Goal: Check status

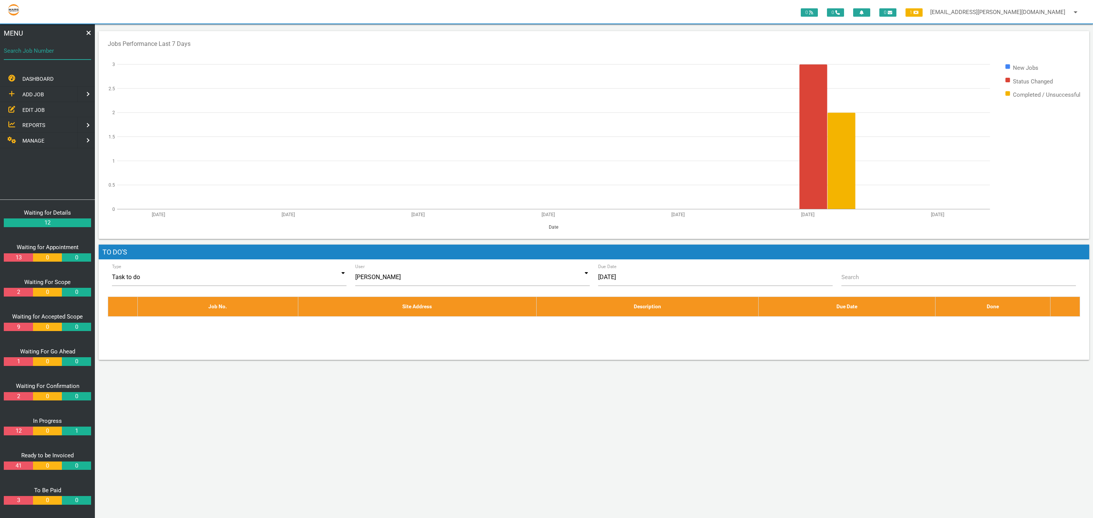
click at [47, 57] on input "Search Job Number" at bounding box center [47, 50] width 87 height 17
type input "1356"
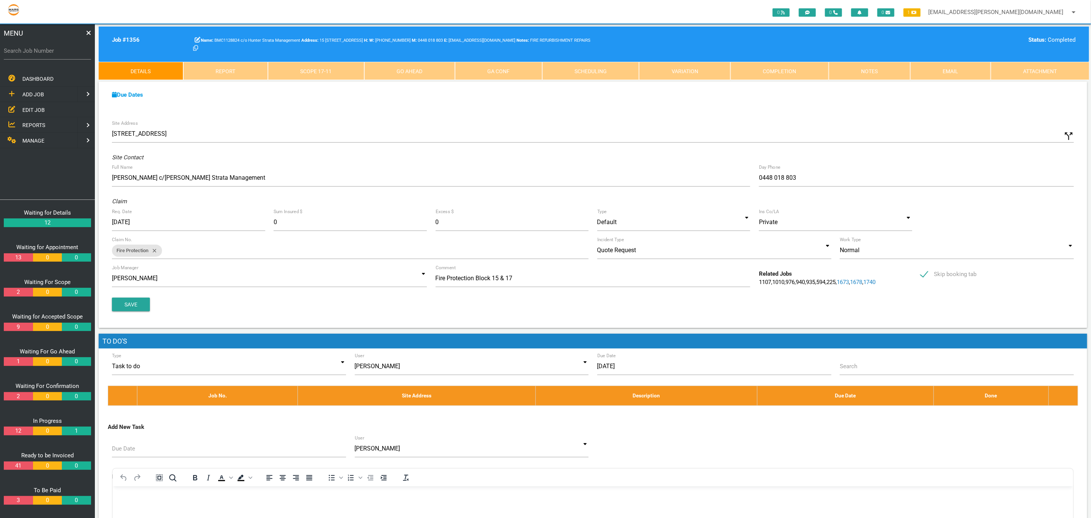
drag, startPoint x: 639, startPoint y: 316, endPoint x: 640, endPoint y: 310, distance: 6.5
click at [639, 316] on div "Site Address [STREET_ADDRESS] call_split Custom Address Street No. 15-17 Street…" at bounding box center [593, 222] width 988 height 212
click at [766, 75] on link "Completion" at bounding box center [779, 71] width 98 height 18
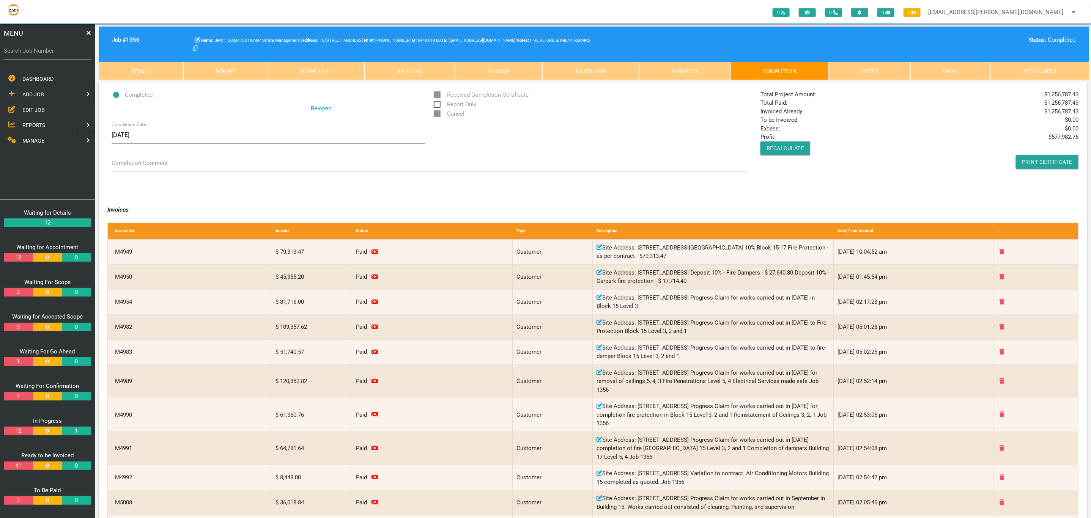
drag, startPoint x: 764, startPoint y: 92, endPoint x: 1078, endPoint y: 116, distance: 314.7
click at [1078, 116] on div "Total Project Amount: $ 1,256,787.43 Total Paid: $ 1,256,787.43 Invoiced Alread…" at bounding box center [919, 129] width 327 height 79
click at [1037, 132] on div "Total Project Amount: $ 1,256,787.43 Total Paid: $ 1,256,787.43 Invoiced Alread…" at bounding box center [919, 129] width 327 height 79
click at [797, 146] on button "Recalculate" at bounding box center [785, 149] width 50 height 14
click at [783, 147] on button "Recalculate" at bounding box center [785, 149] width 50 height 14
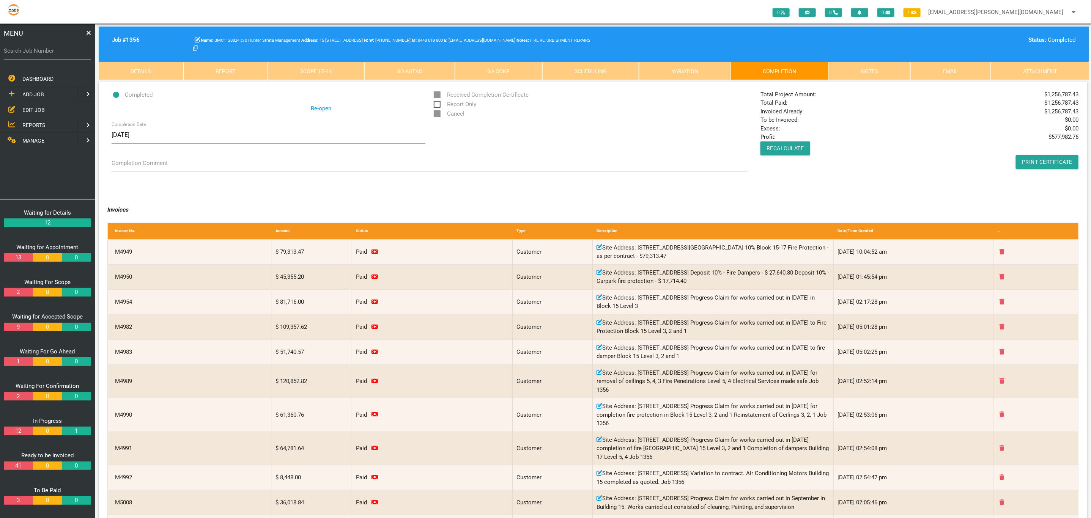
click at [790, 179] on div "Completed Re-open Received Completion Certificate Report Only Cancel Completion…" at bounding box center [593, 137] width 980 height 94
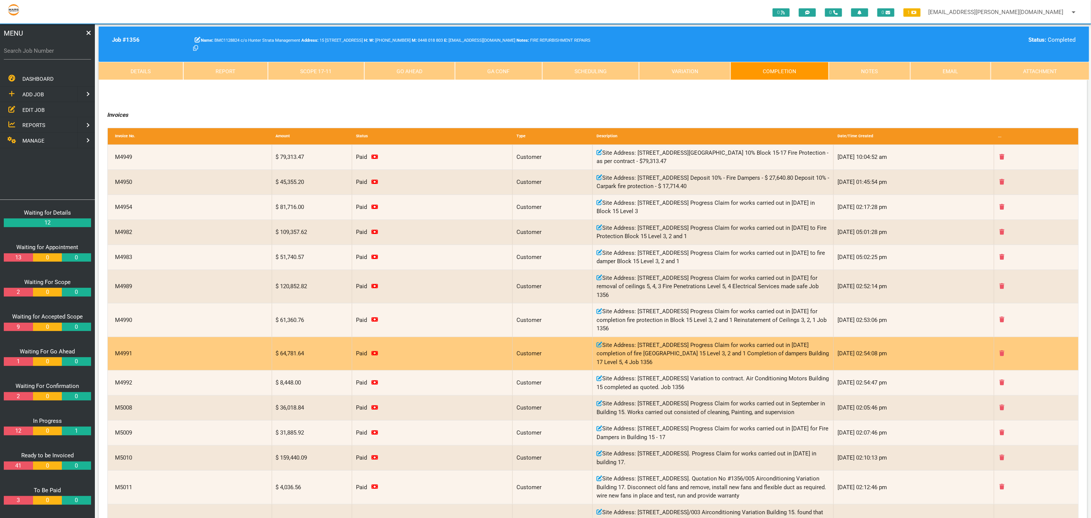
scroll to position [189, 0]
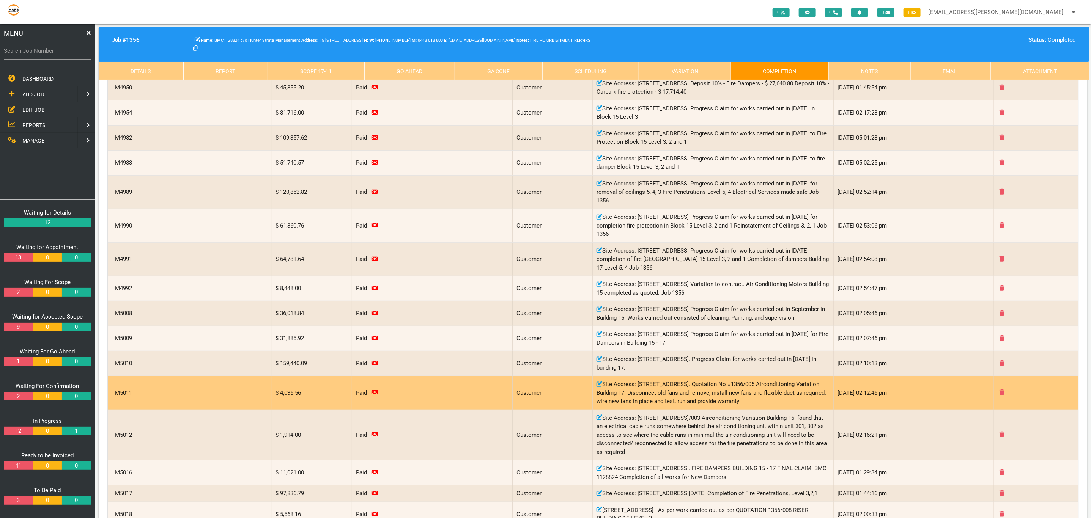
drag, startPoint x: 697, startPoint y: 385, endPoint x: 814, endPoint y: 402, distance: 118.1
click at [814, 402] on div "Site Address: [STREET_ADDRESS]. Quotation No #1356/005 Airconditioning Variatio…" at bounding box center [713, 392] width 241 height 33
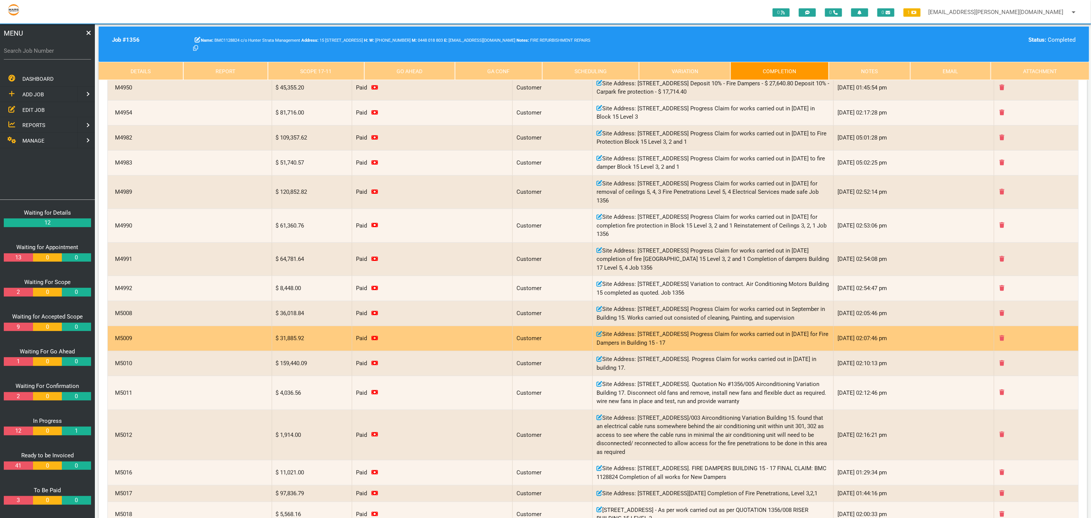
click at [944, 328] on div "[DATE] 02:07:46 pm" at bounding box center [914, 338] width 160 height 25
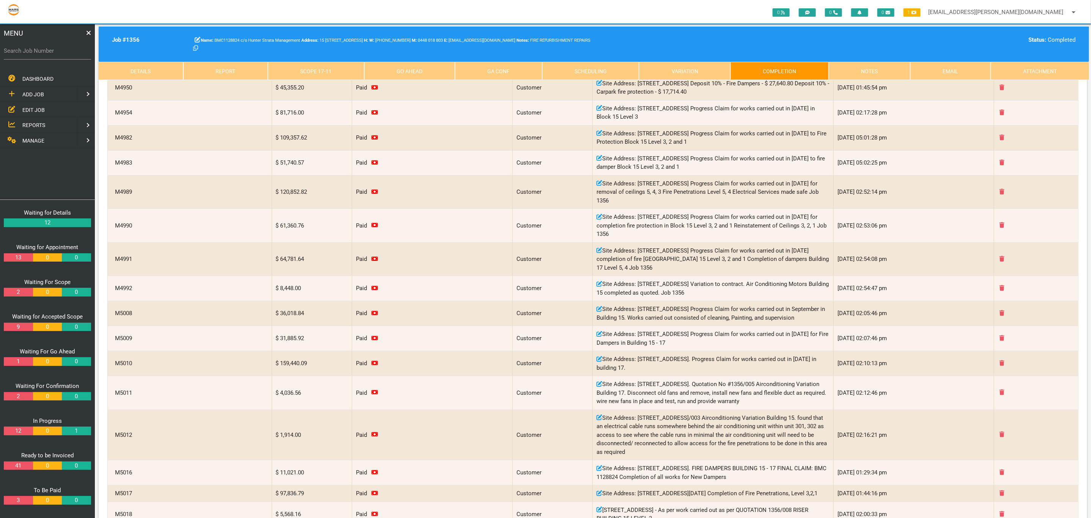
click at [31, 50] on label "Search Job Number" at bounding box center [47, 51] width 87 height 9
click at [31, 50] on input "Search Job Number" at bounding box center [47, 50] width 87 height 17
click at [60, 53] on label "Search Job Number" at bounding box center [47, 51] width 87 height 9
click at [60, 53] on input "Search Job Number" at bounding box center [47, 50] width 87 height 17
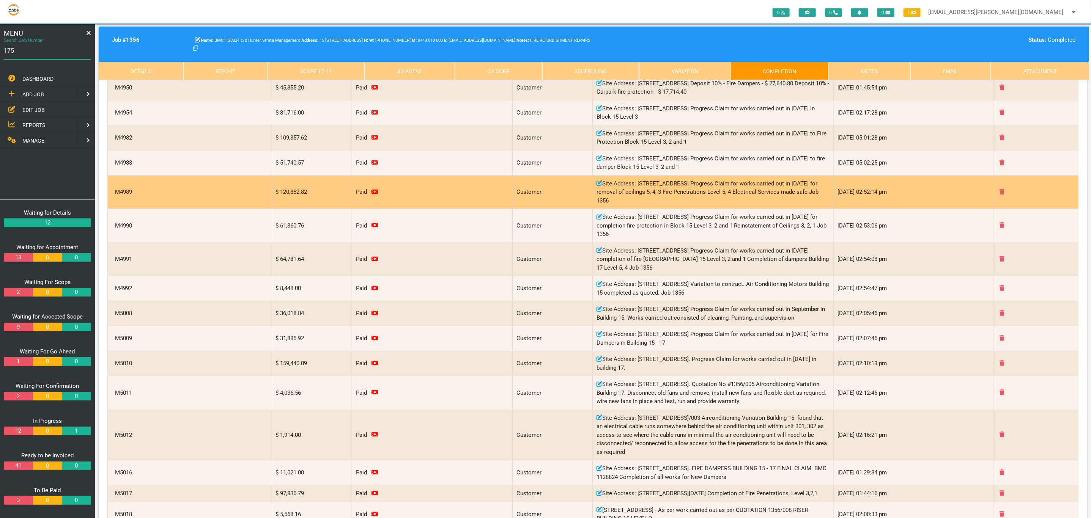
type input "1750"
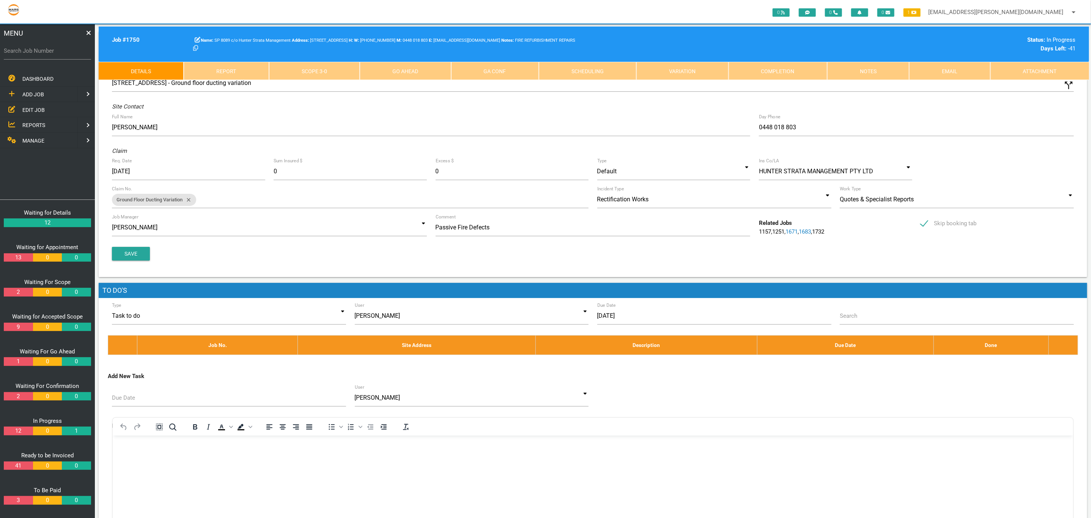
click at [800, 68] on link "Completion" at bounding box center [777, 71] width 99 height 18
